Goal: Task Accomplishment & Management: Manage account settings

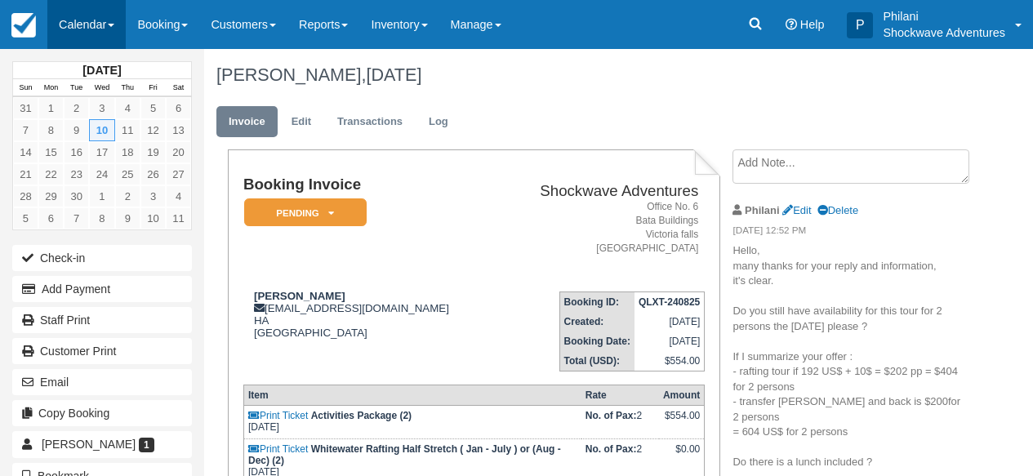
scroll to position [91, 0]
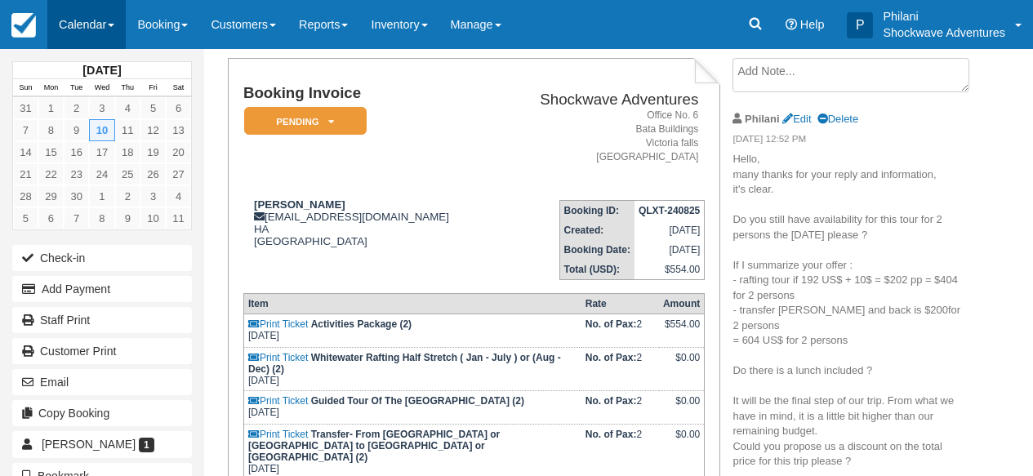
click at [96, 19] on link "Calendar" at bounding box center [86, 24] width 78 height 49
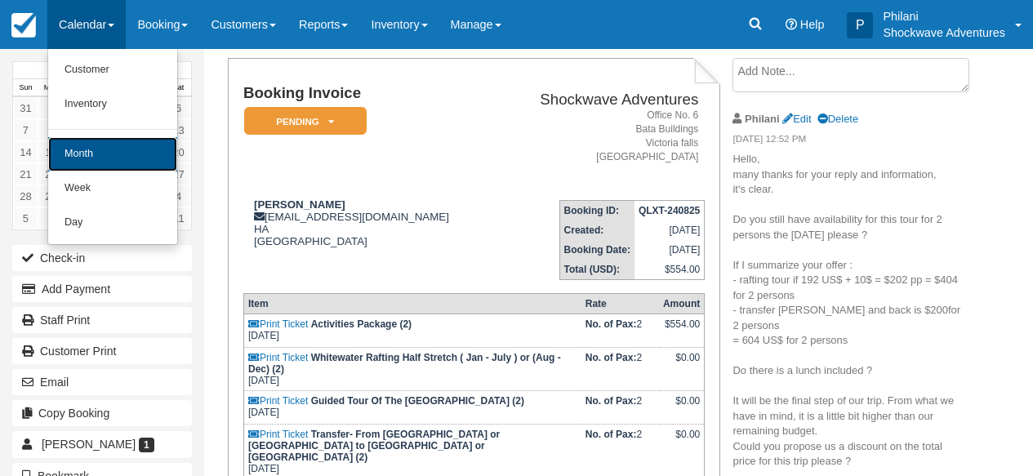
click at [106, 162] on link "Month" at bounding box center [112, 154] width 129 height 34
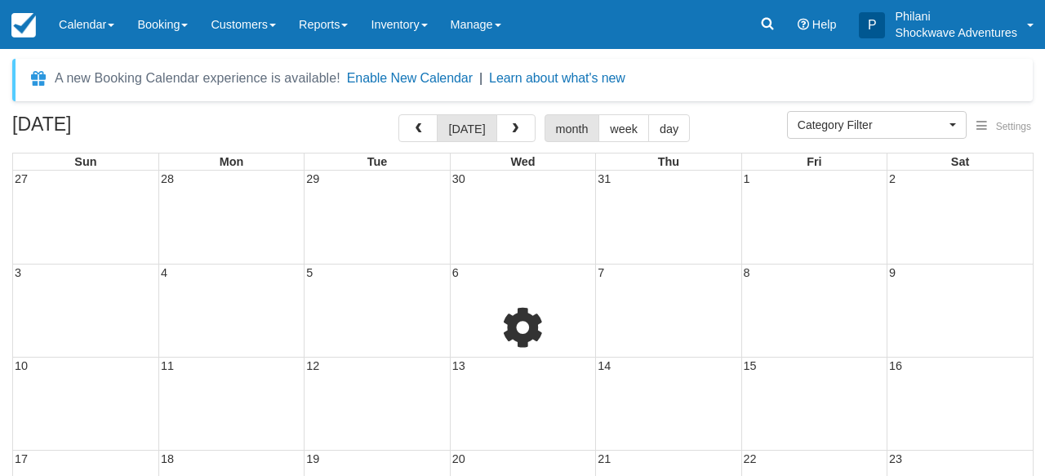
select select
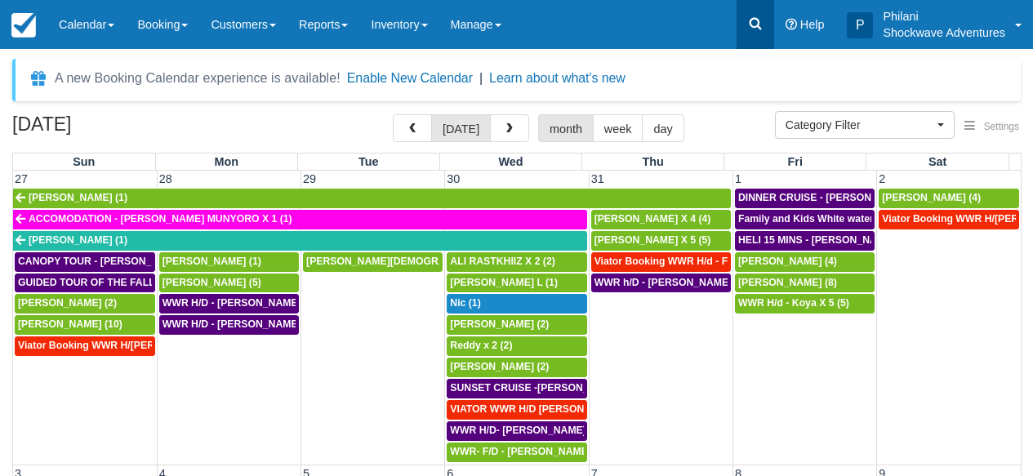
click at [761, 32] on link at bounding box center [755, 24] width 38 height 49
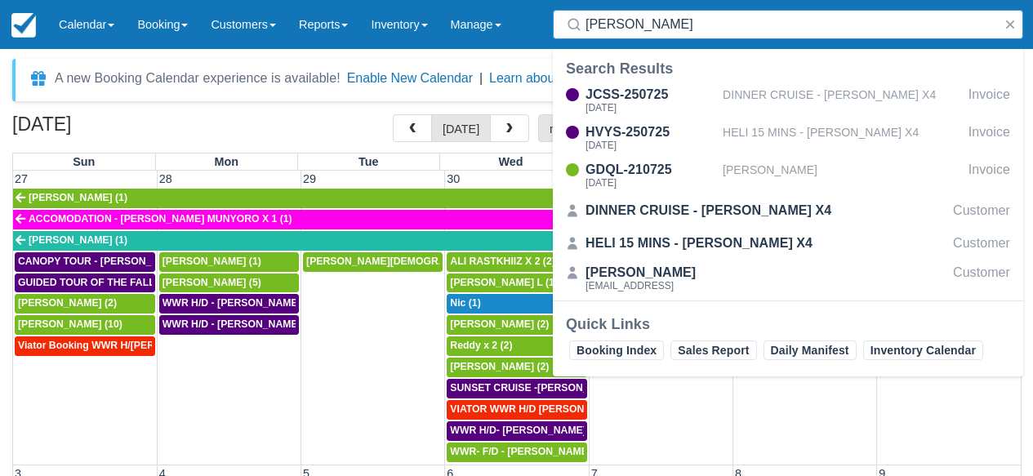
type input "[PERSON_NAME]"
click at [330, 122] on div "August 2025 today month week day" at bounding box center [516, 131] width 1008 height 35
click at [1014, 24] on button "button" at bounding box center [1010, 25] width 20 height 20
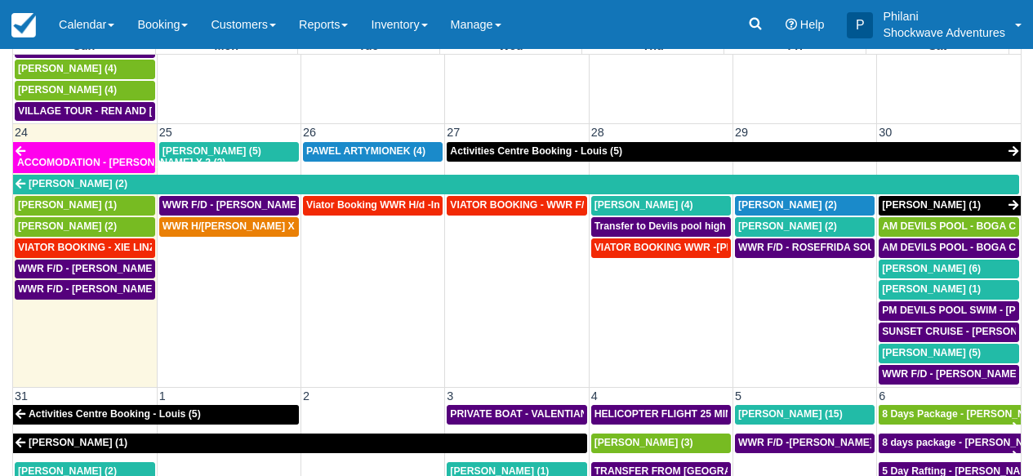
scroll to position [131, 0]
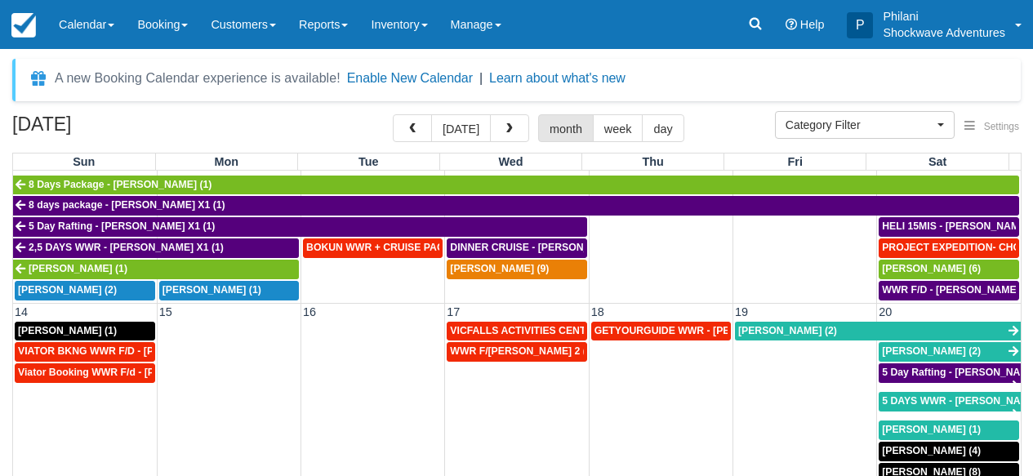
scroll to position [250, 0]
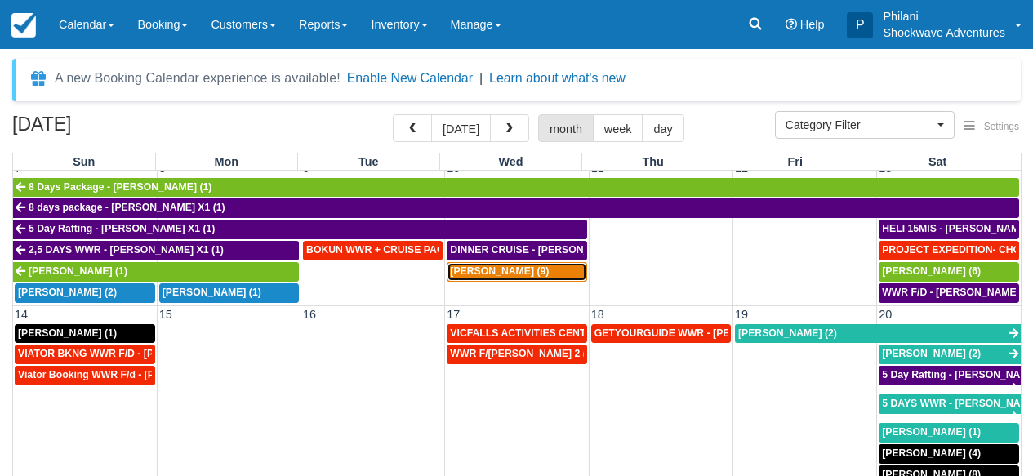
click at [535, 273] on span "Valentin Bouchet (9)" at bounding box center [499, 270] width 99 height 11
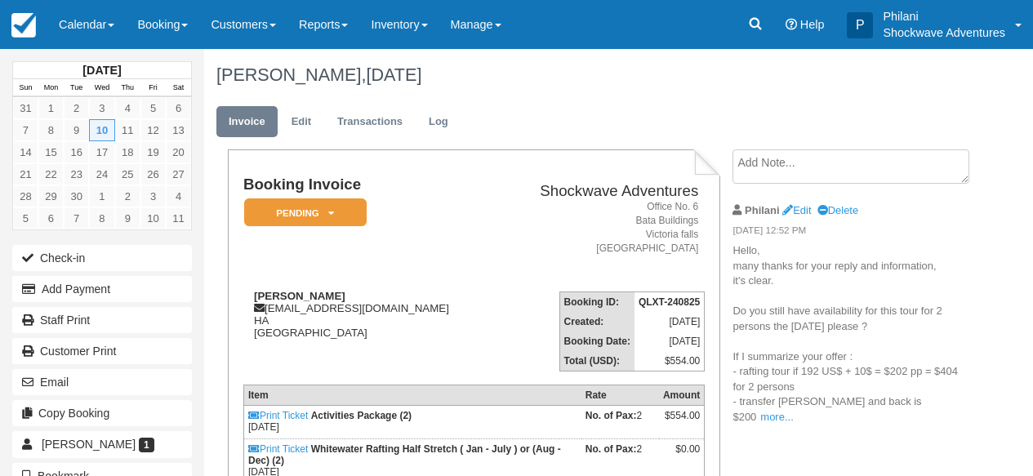
scroll to position [26, 0]
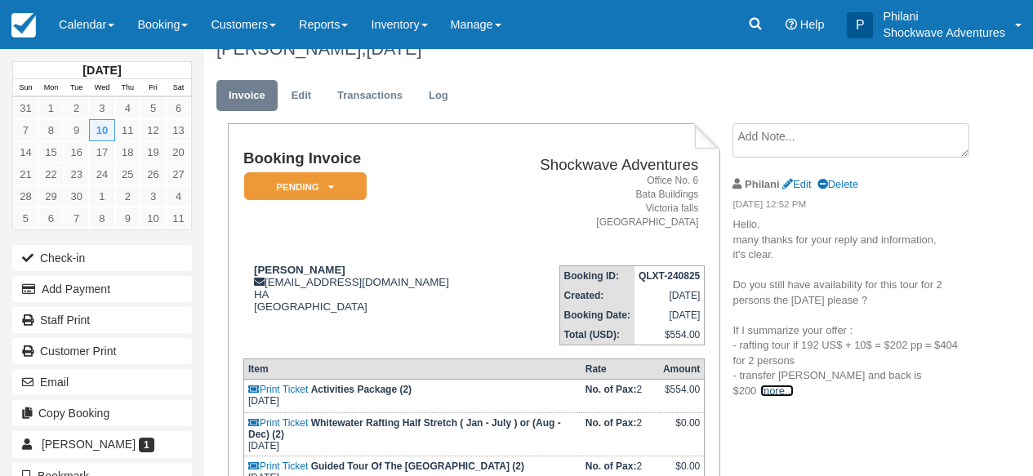
click at [793, 384] on link "more..." at bounding box center [776, 390] width 33 height 12
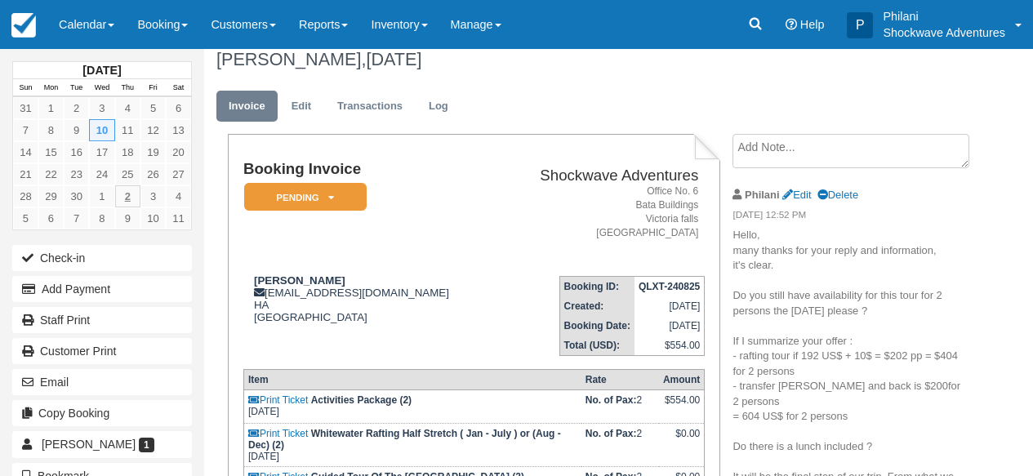
scroll to position [0, 0]
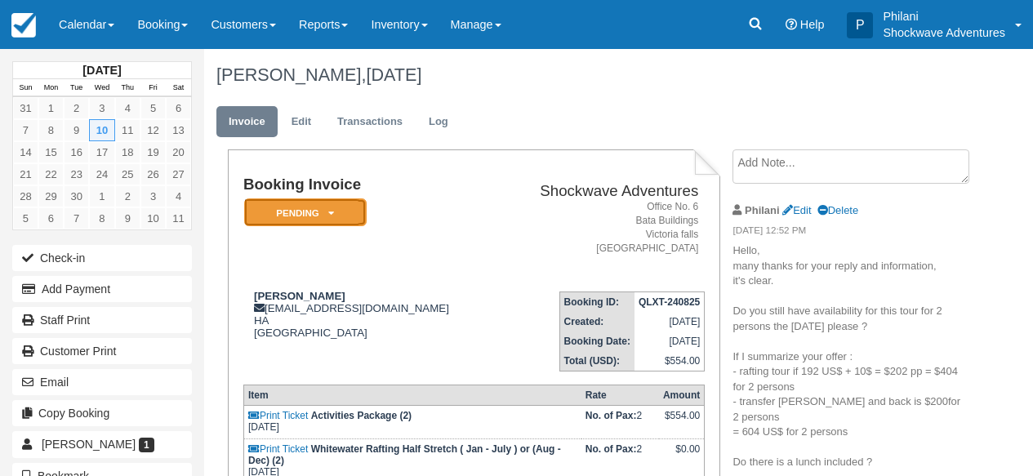
click at [340, 216] on em "Pending" at bounding box center [305, 212] width 122 height 29
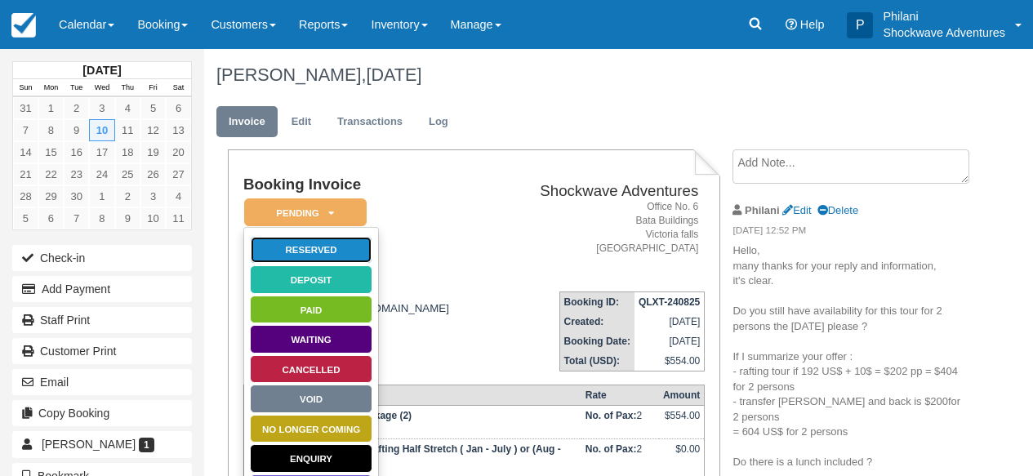
click at [322, 249] on link "Reserved" at bounding box center [311, 250] width 122 height 29
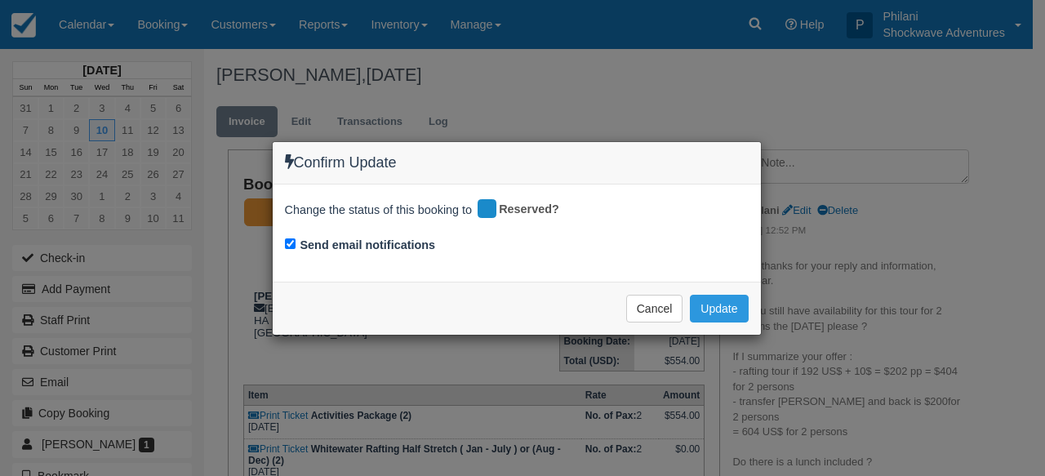
click at [476, 362] on div "Confirm Update Change the status of this booking to Reserved? Send email notifi…" at bounding box center [522, 238] width 1045 height 476
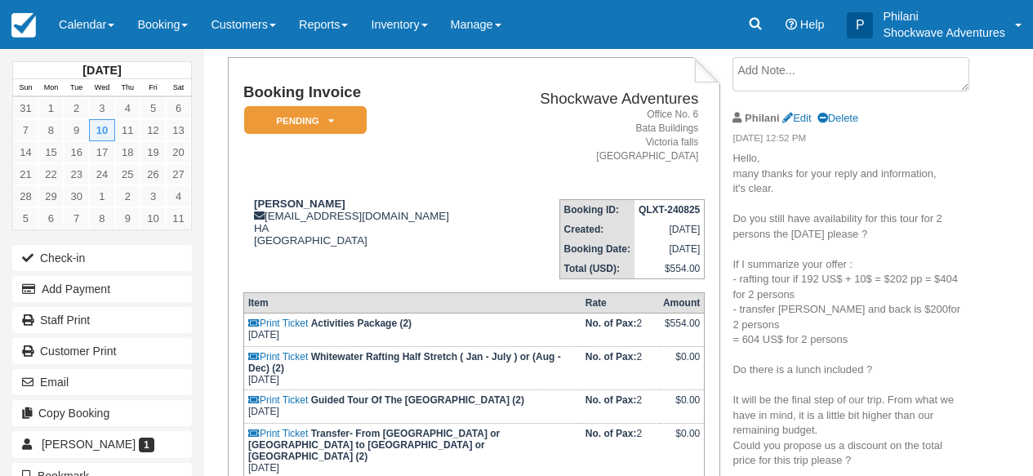
scroll to position [26, 0]
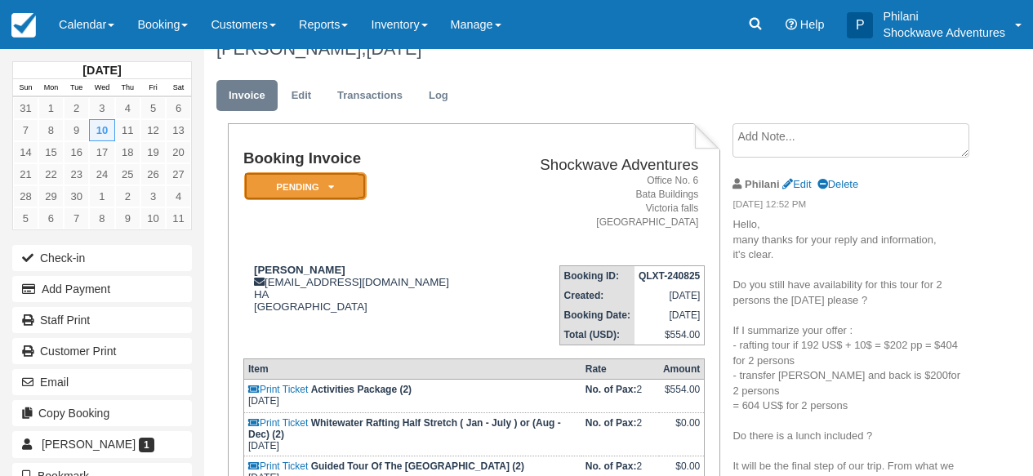
click at [354, 182] on em "Pending" at bounding box center [305, 186] width 122 height 29
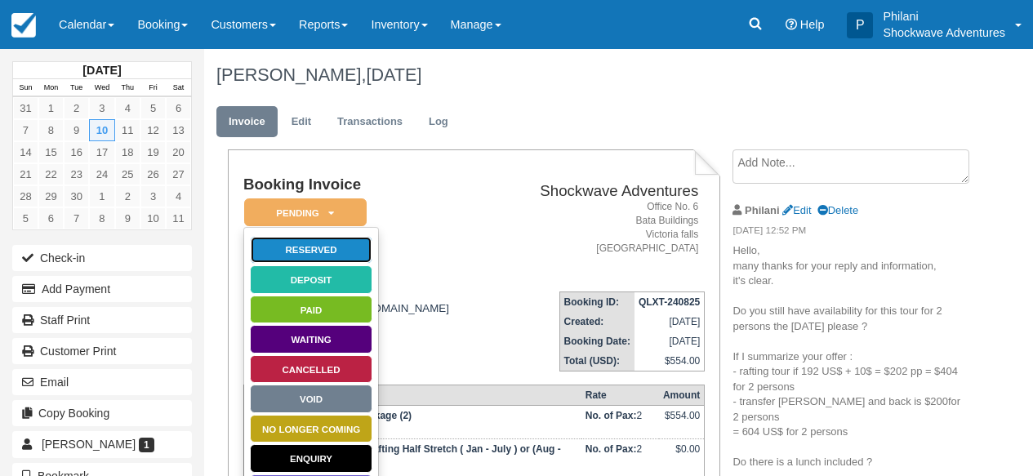
click at [348, 253] on link "Reserved" at bounding box center [311, 250] width 122 height 29
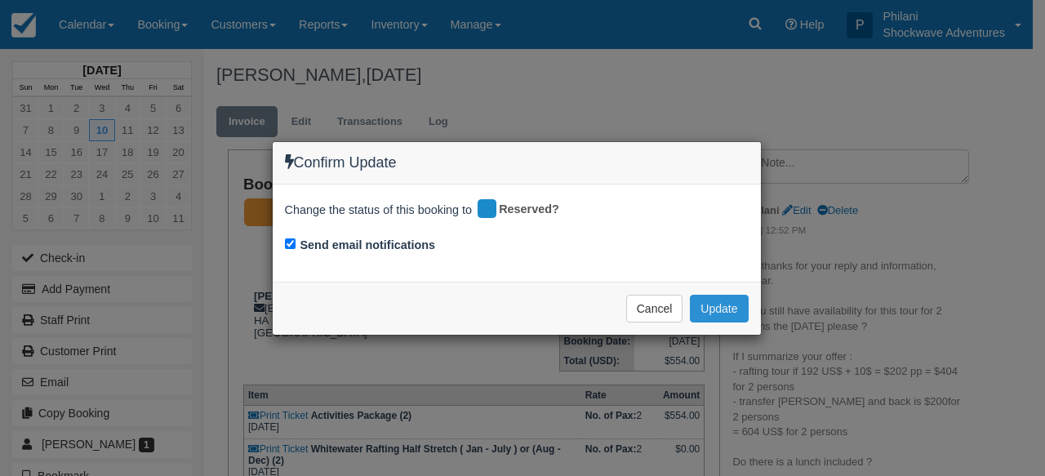
click at [740, 302] on button "Update" at bounding box center [719, 309] width 58 height 28
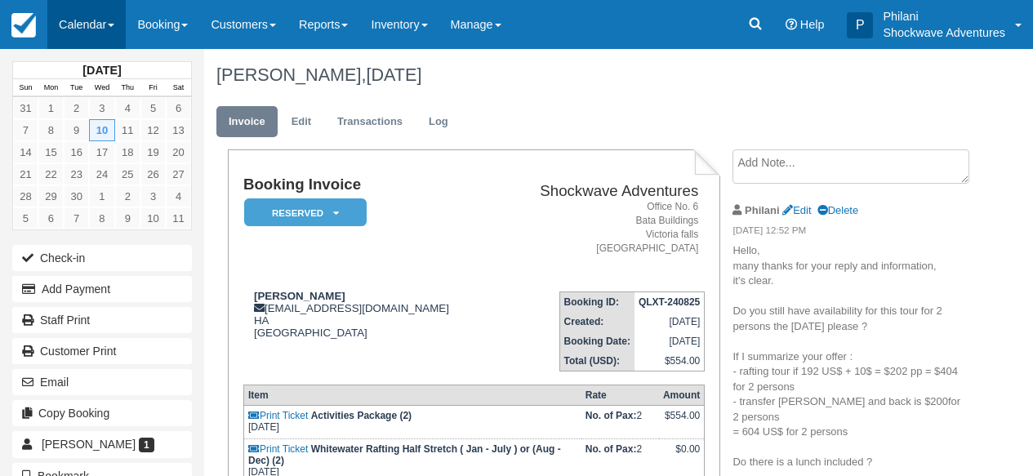
click at [87, 33] on link "Calendar" at bounding box center [86, 24] width 78 height 49
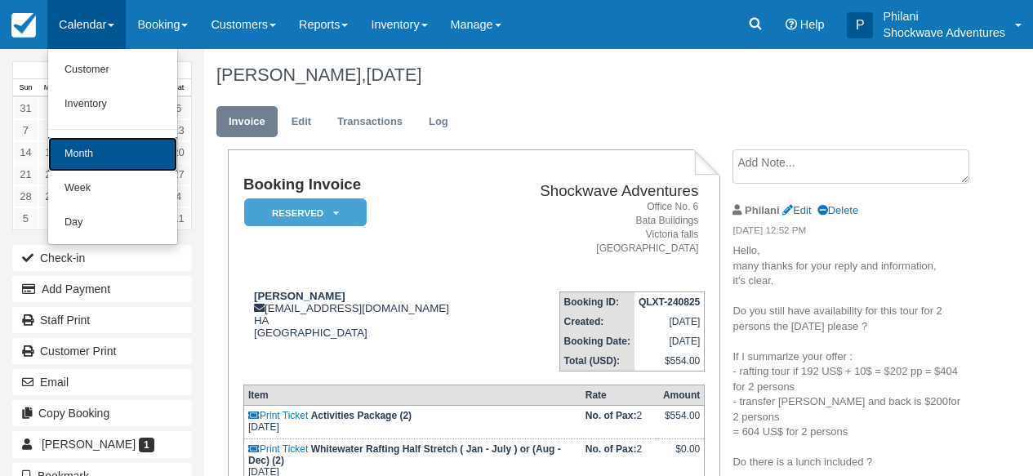
click at [104, 153] on link "Month" at bounding box center [112, 154] width 129 height 34
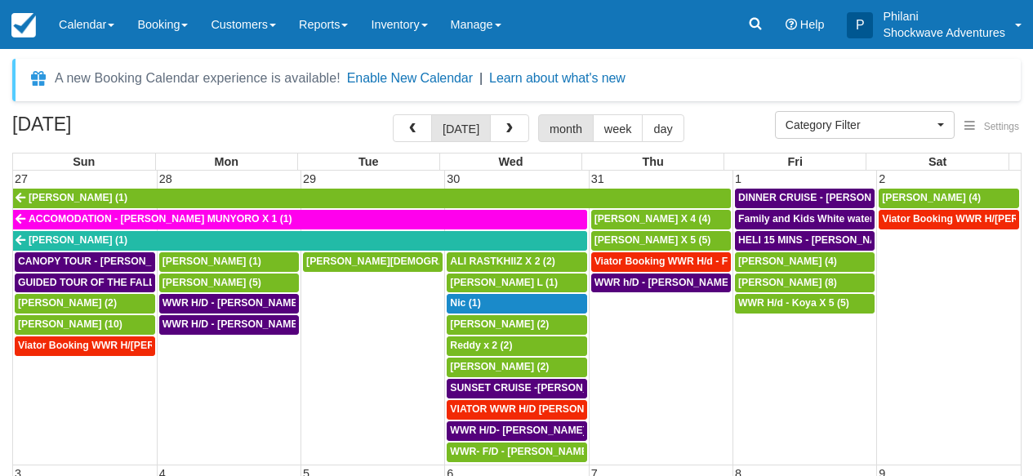
select select
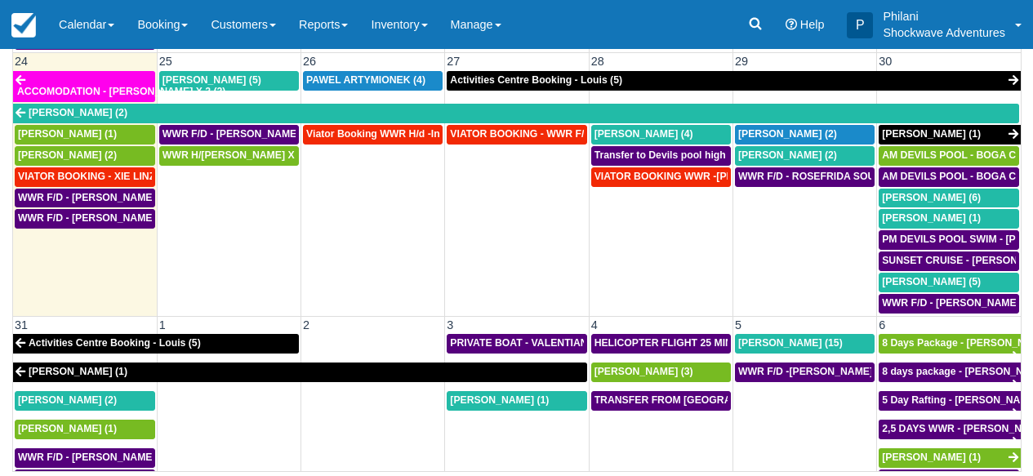
scroll to position [1005, 0]
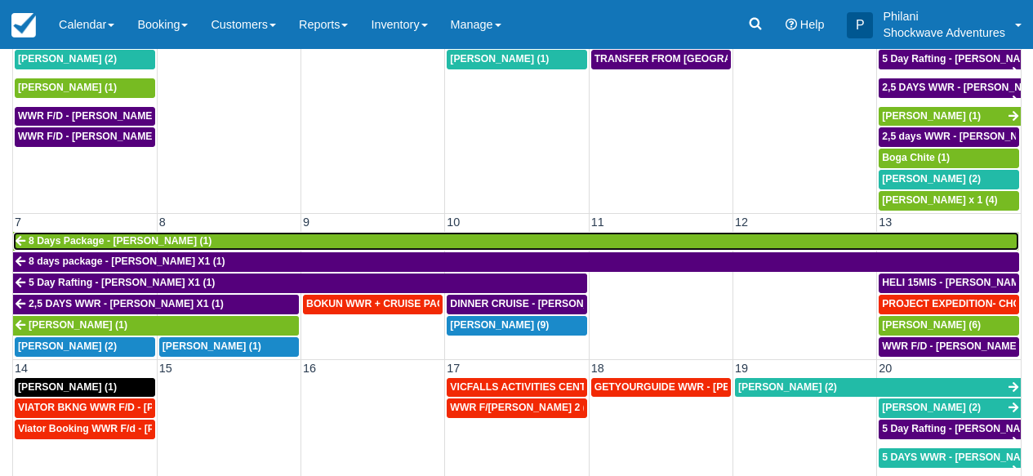
click at [375, 241] on link "8 Days Package - [PERSON_NAME] (1)" at bounding box center [516, 242] width 1006 height 20
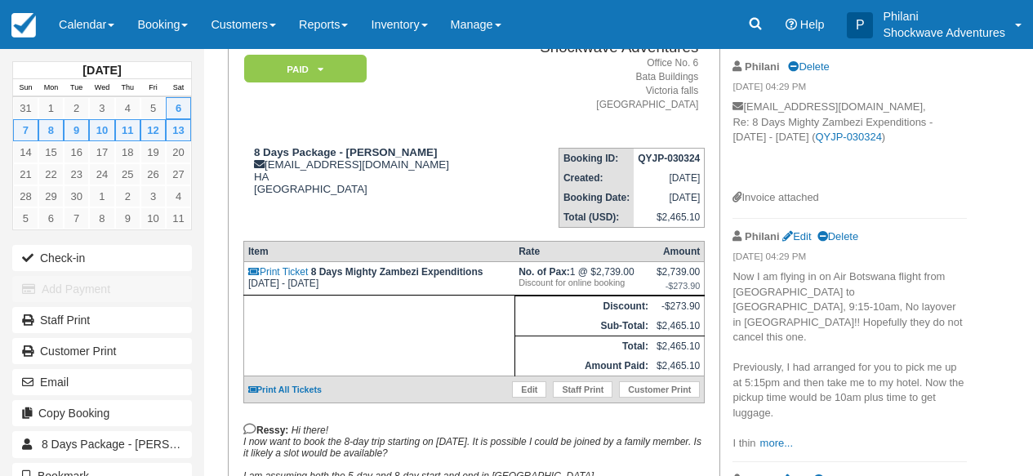
scroll to position [78, 0]
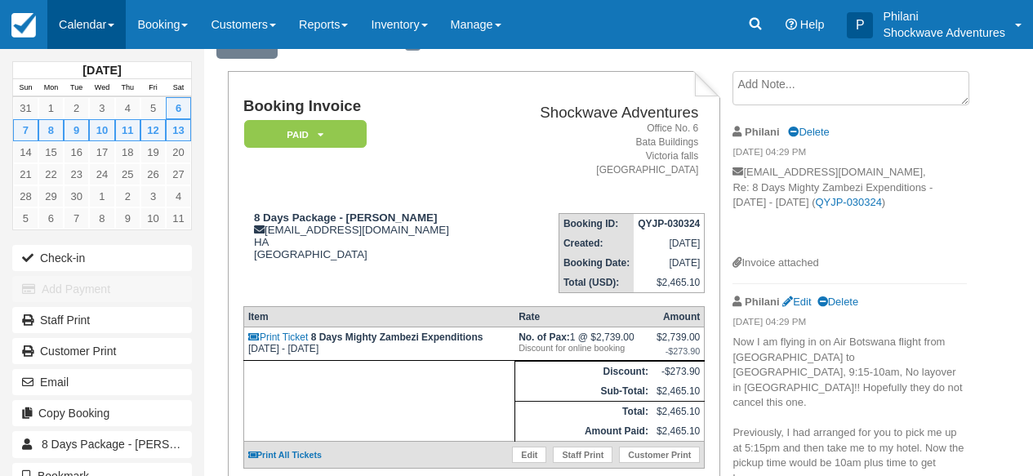
click at [85, 27] on link "Calendar" at bounding box center [86, 24] width 78 height 49
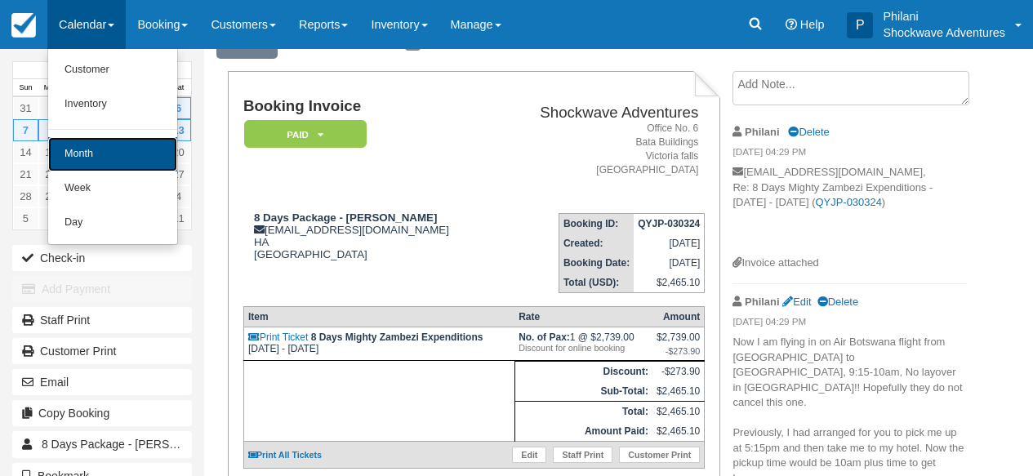
click at [125, 140] on link "Month" at bounding box center [112, 154] width 129 height 34
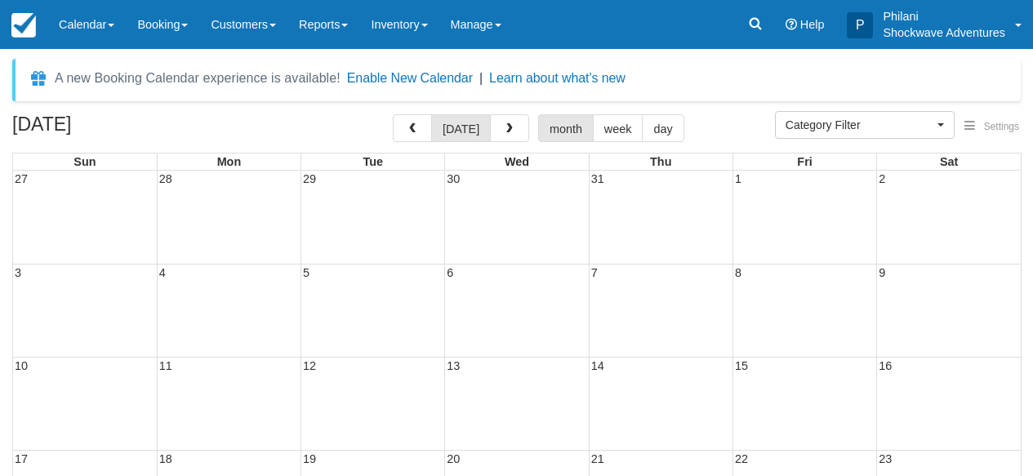
select select
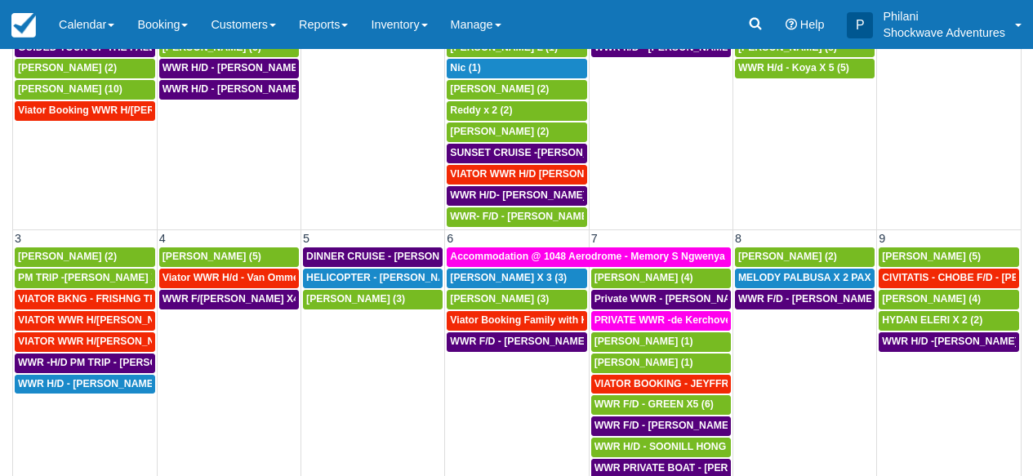
scroll to position [260, 0]
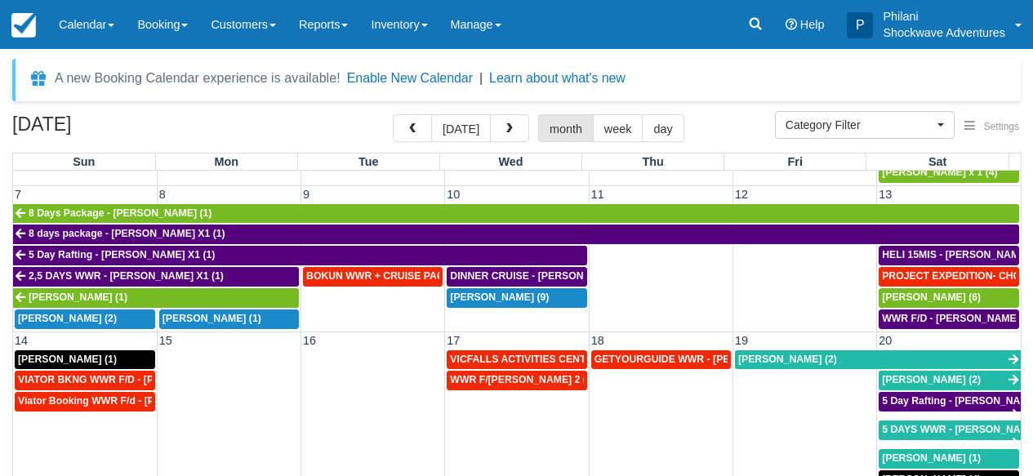
scroll to position [220, 0]
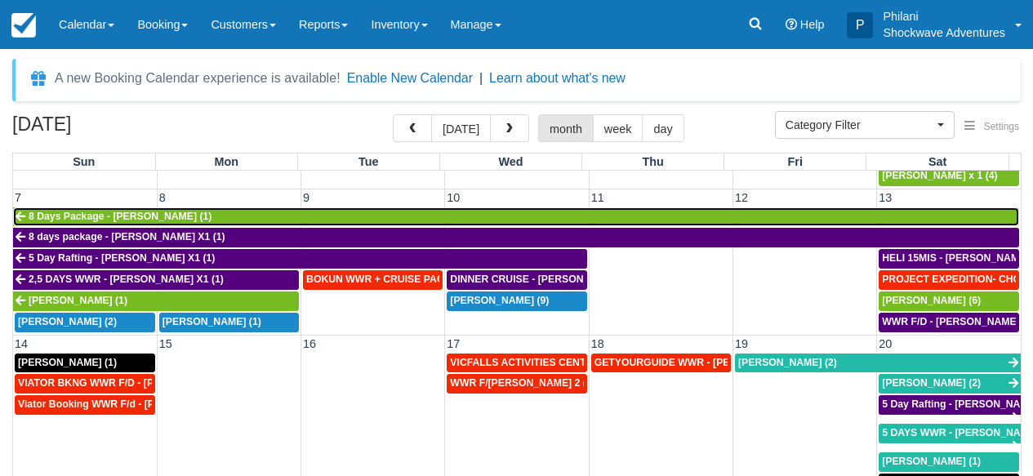
click at [345, 216] on link "8 Days Package - Ruth Huwe (1)" at bounding box center [516, 217] width 1006 height 20
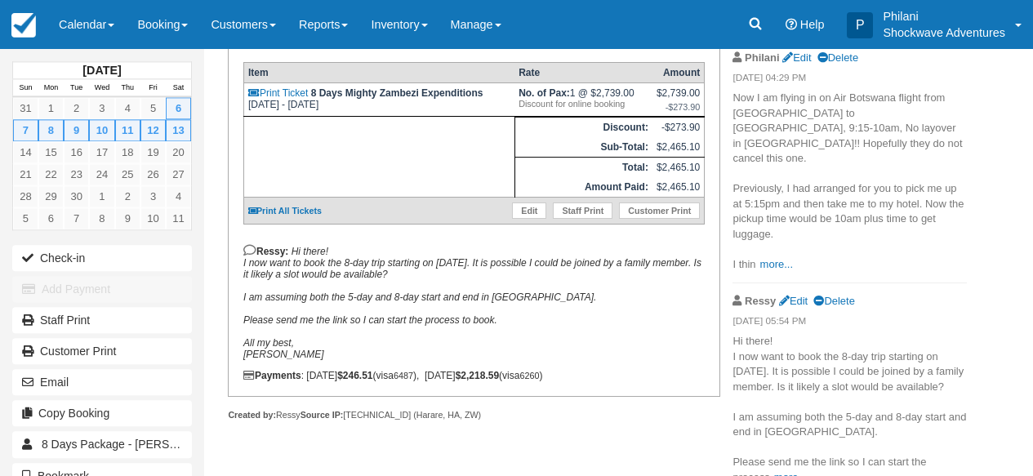
scroll to position [330, 0]
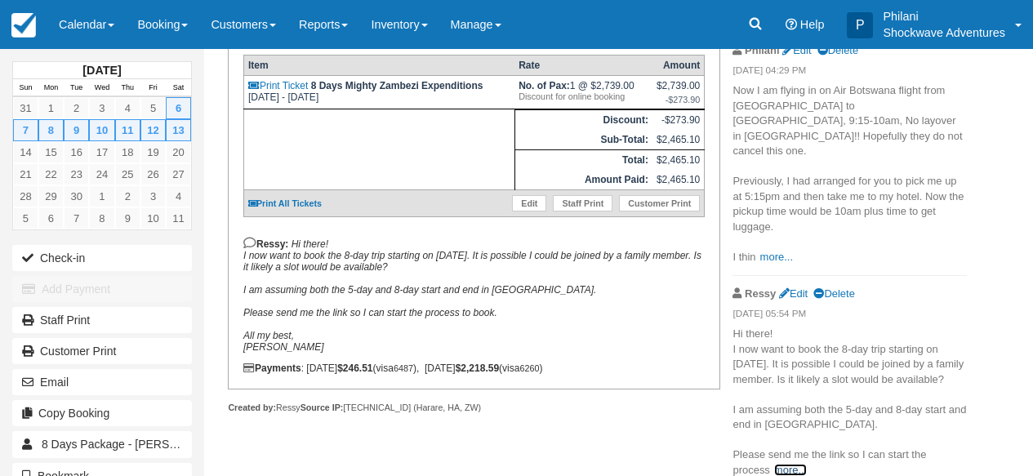
drag, startPoint x: 790, startPoint y: 455, endPoint x: 839, endPoint y: 473, distance: 51.9
click at [791, 464] on link "more..." at bounding box center [790, 470] width 33 height 12
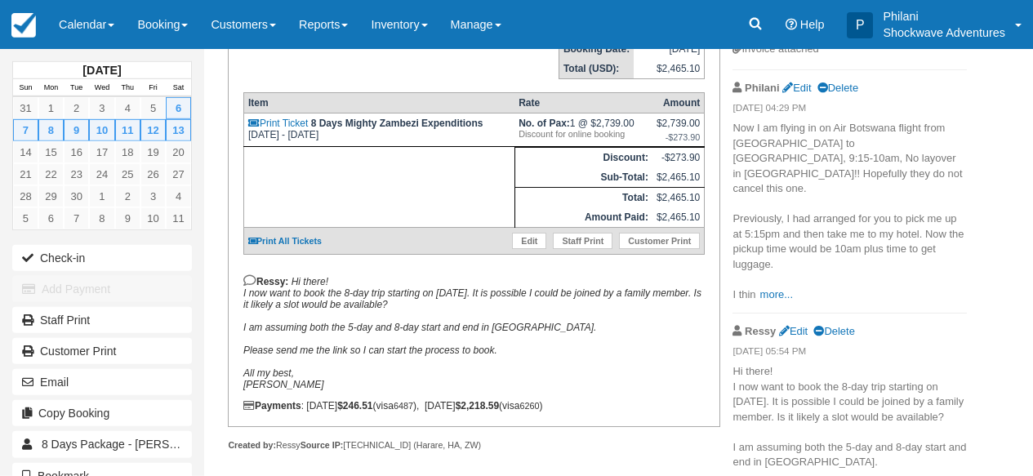
scroll to position [227, 0]
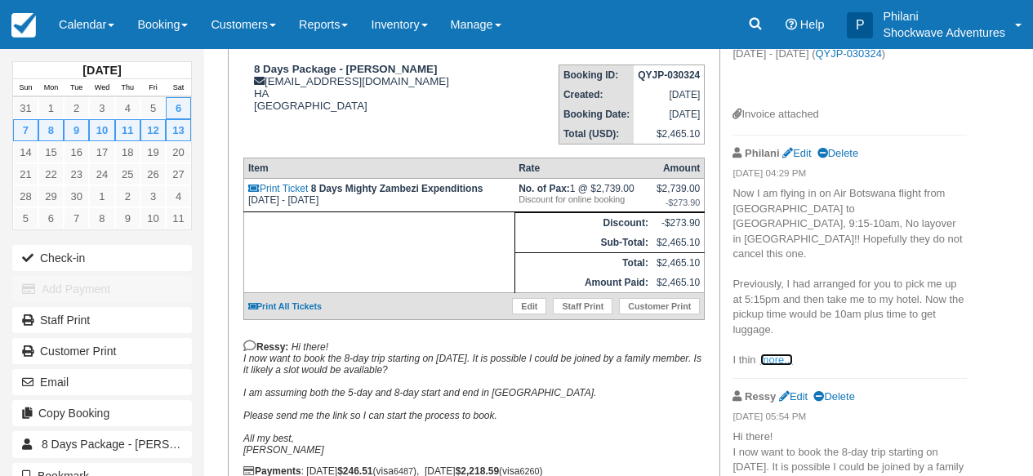
click at [766, 353] on link "more..." at bounding box center [776, 359] width 33 height 12
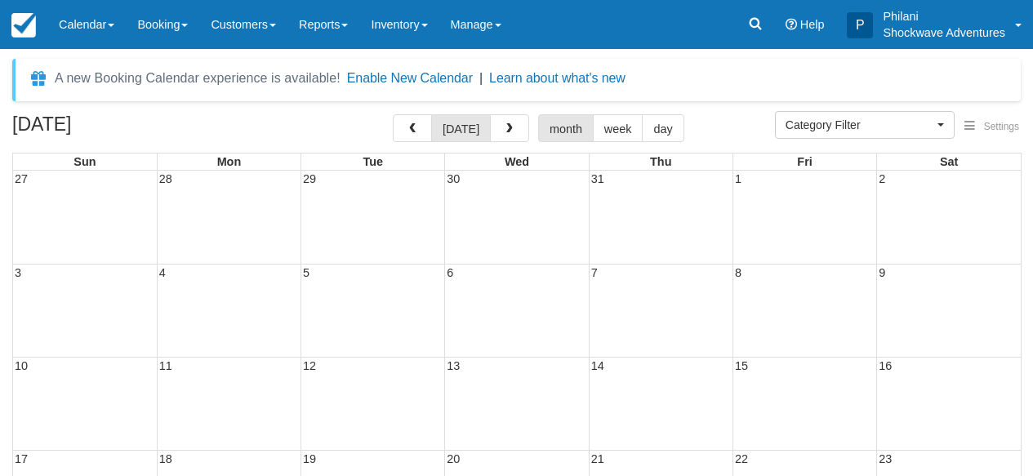
select select
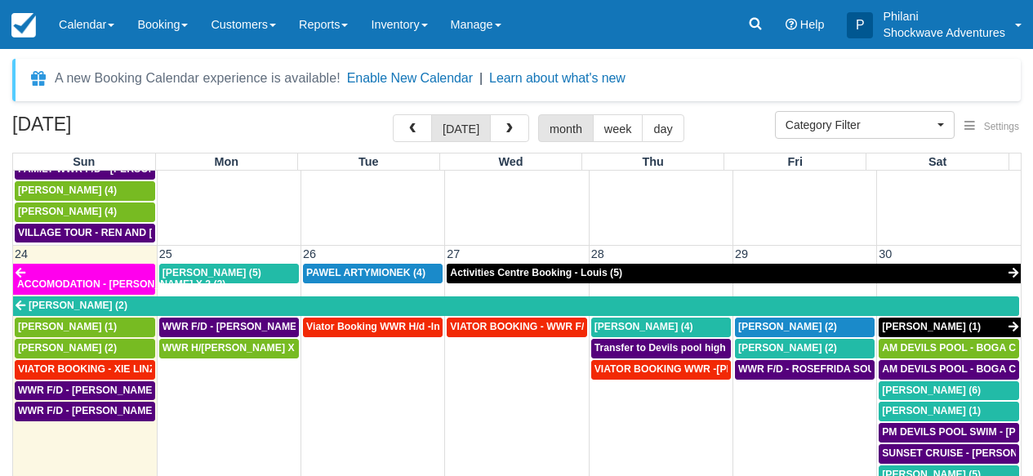
scroll to position [1064, 0]
